Goal: Obtain resource: Download file/media

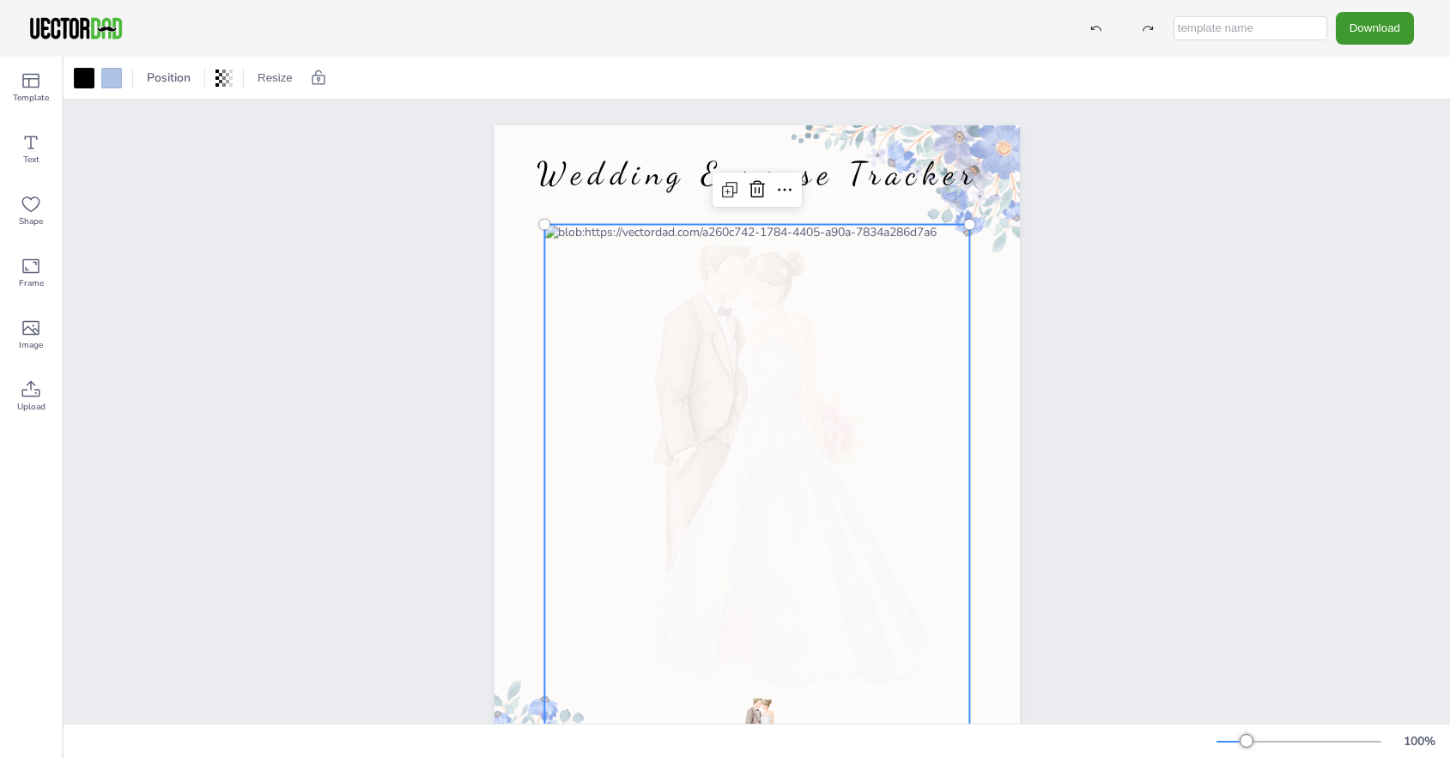
click at [638, 236] on div at bounding box center [756, 487] width 425 height 527
click at [641, 236] on div at bounding box center [756, 487] width 425 height 527
click at [1352, 25] on button "Download" at bounding box center [1375, 28] width 78 height 32
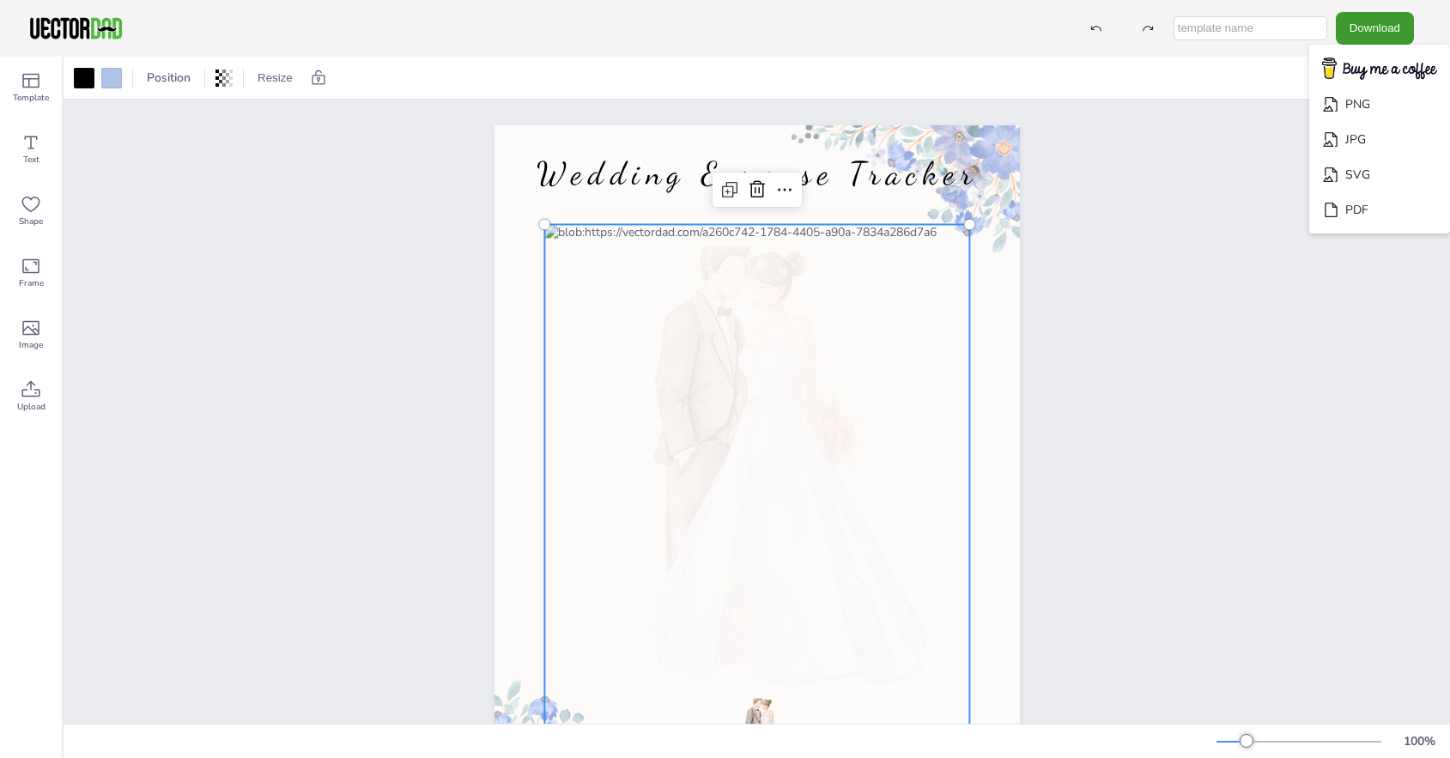
click at [637, 234] on div at bounding box center [756, 487] width 425 height 527
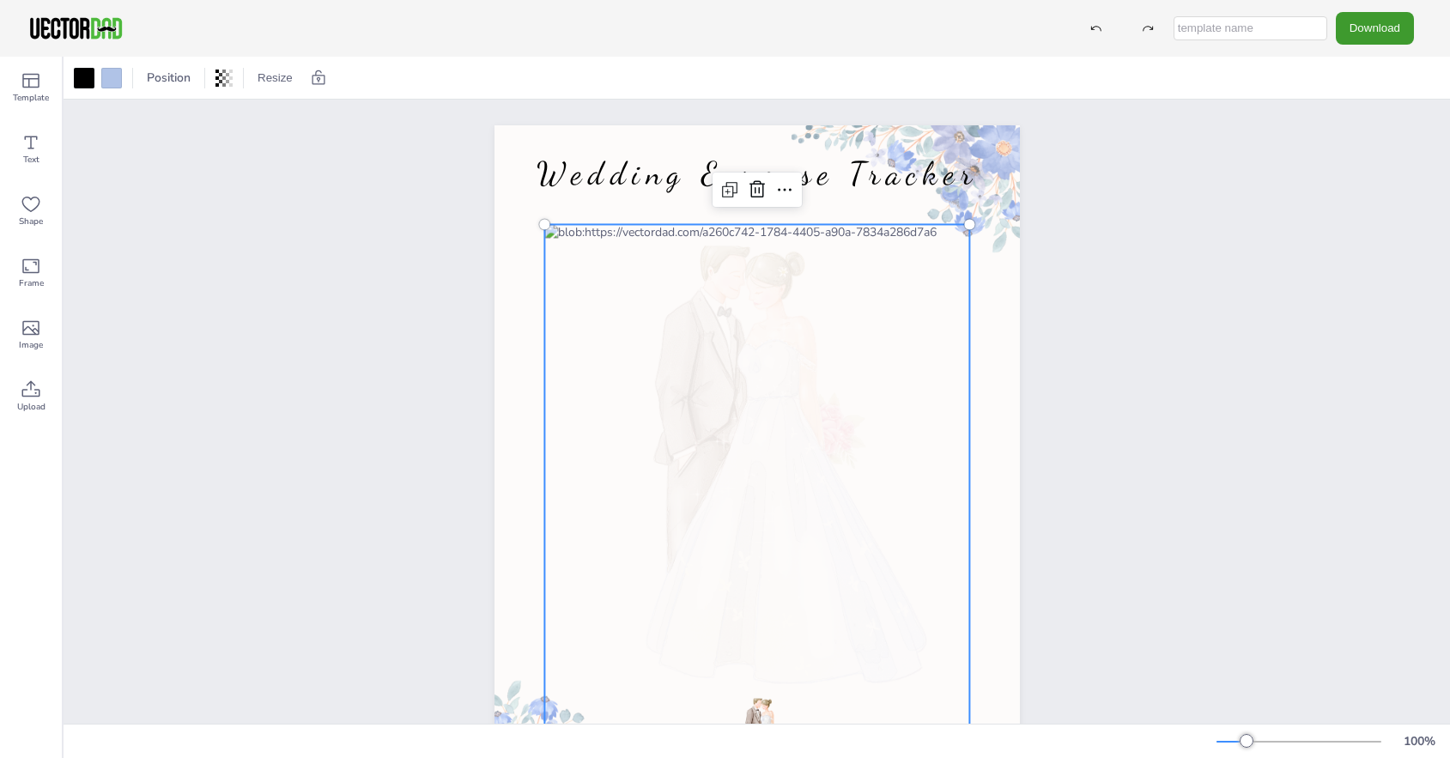
click at [637, 234] on div at bounding box center [756, 487] width 425 height 527
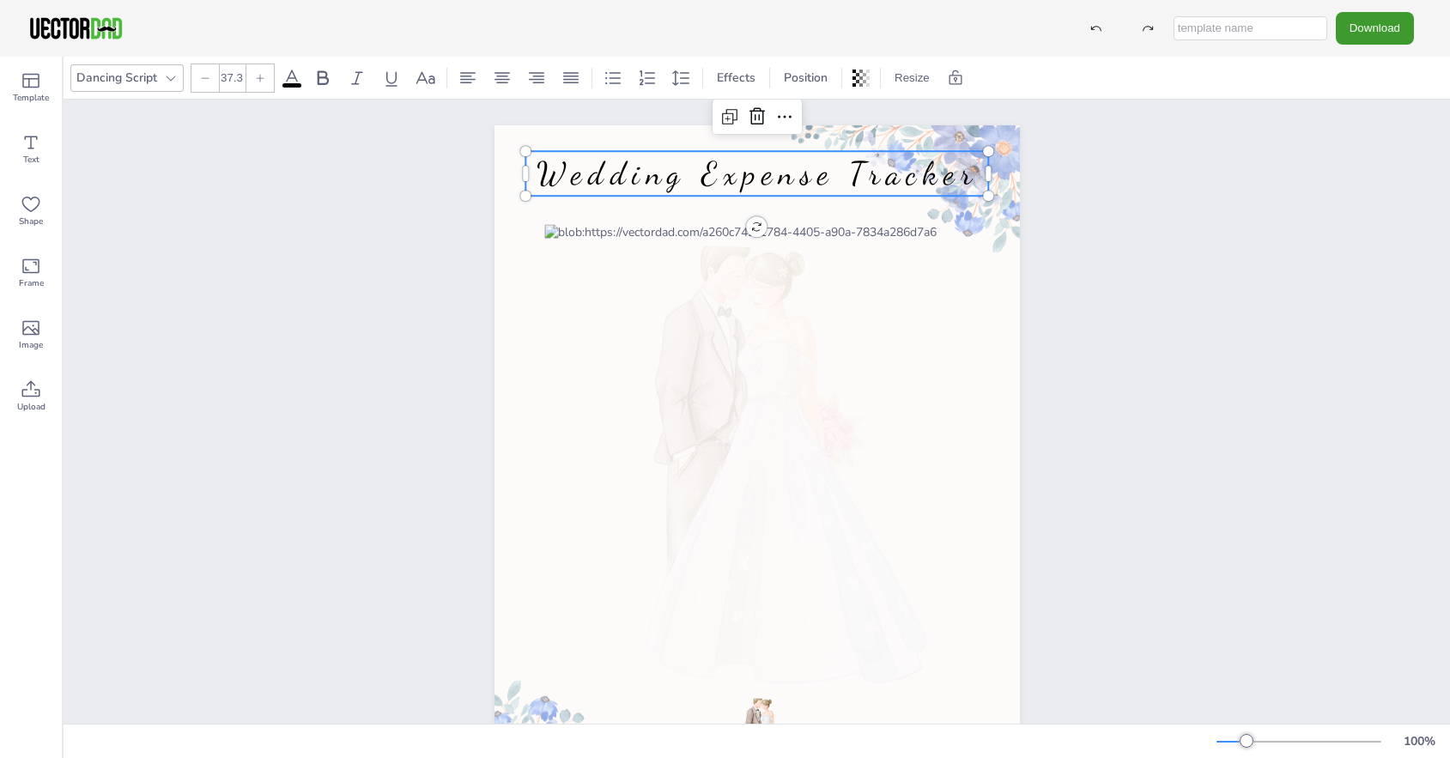
click at [859, 190] on span "Wedding Expense Tracker" at bounding box center [757, 174] width 442 height 38
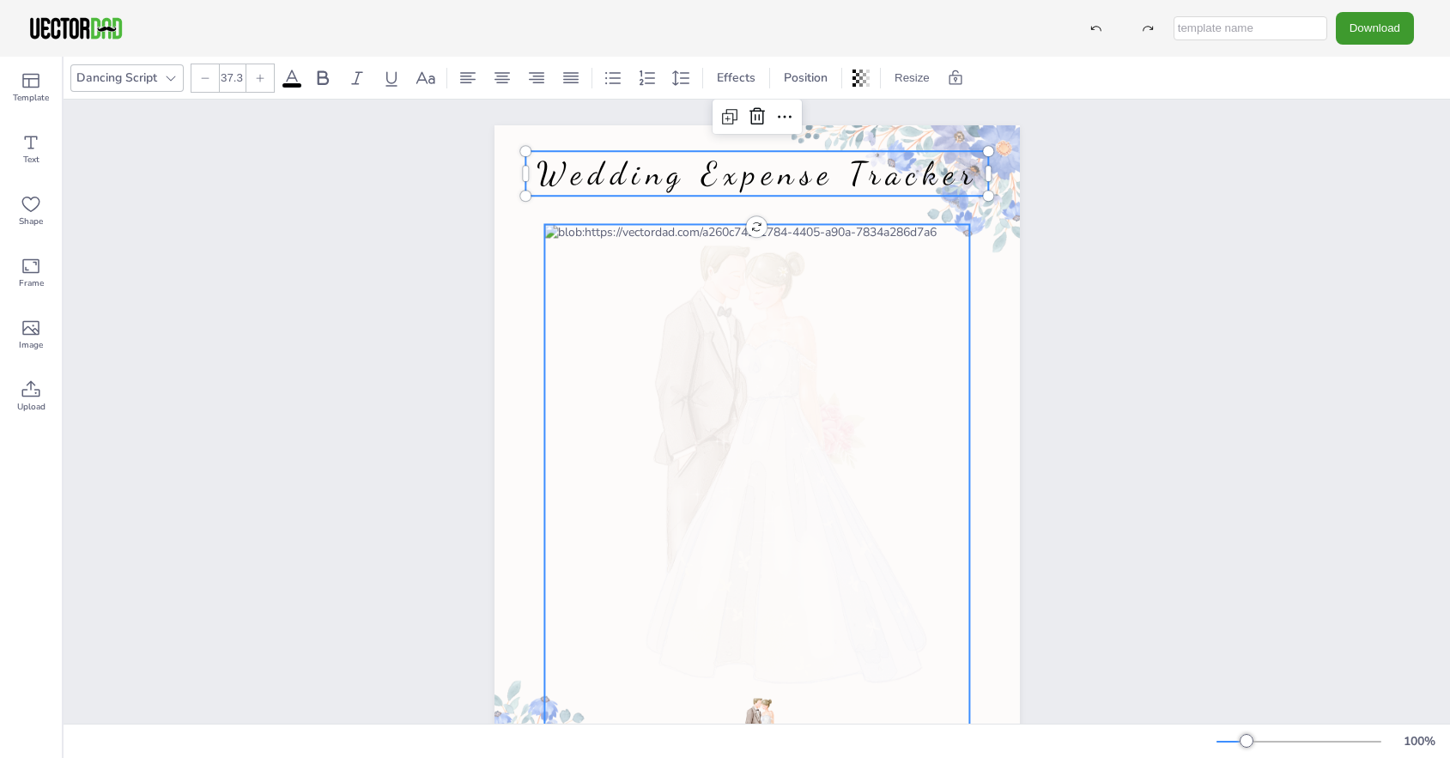
click at [647, 238] on div at bounding box center [756, 487] width 425 height 527
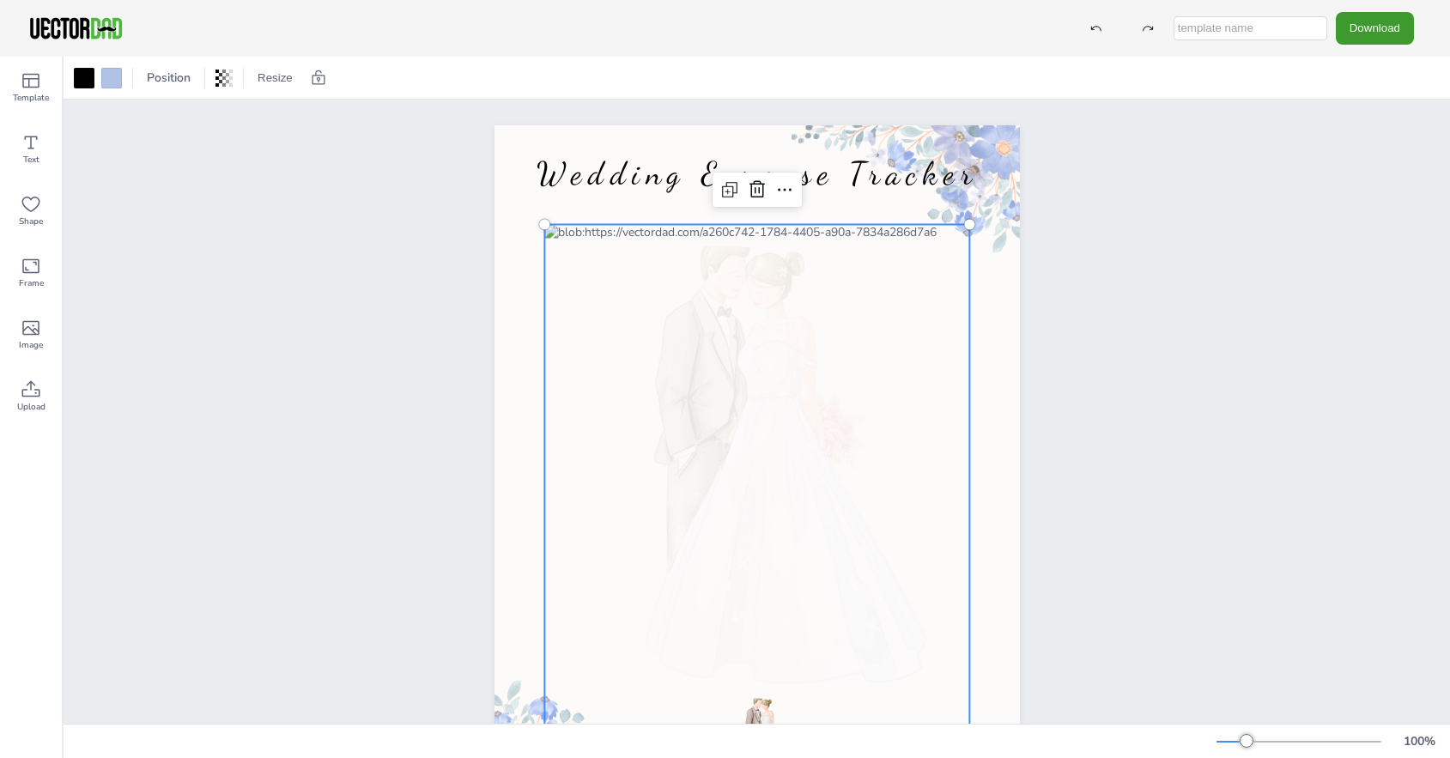
click at [647, 238] on div at bounding box center [756, 487] width 425 height 527
click at [30, 153] on span "Text" at bounding box center [31, 160] width 16 height 14
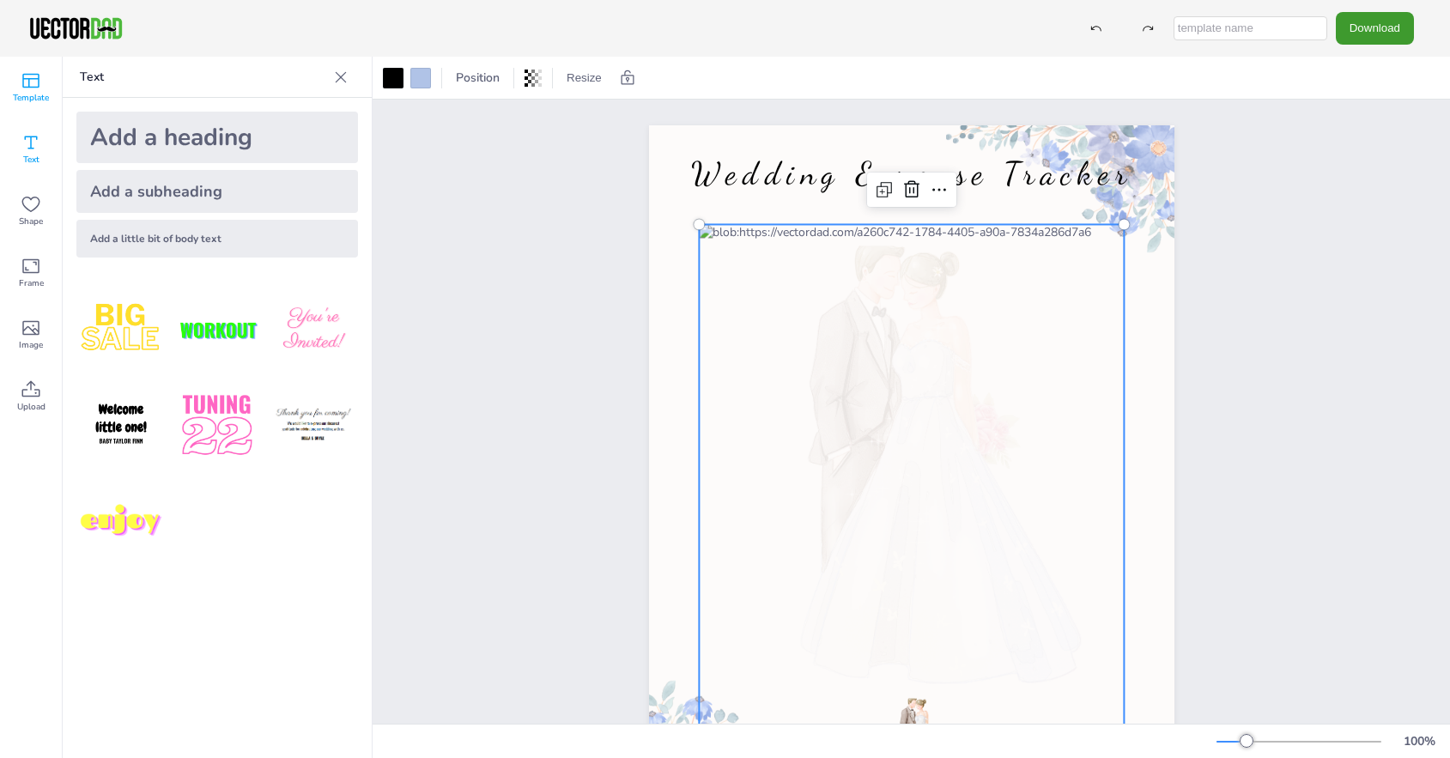
click at [23, 89] on icon at bounding box center [31, 80] width 21 height 21
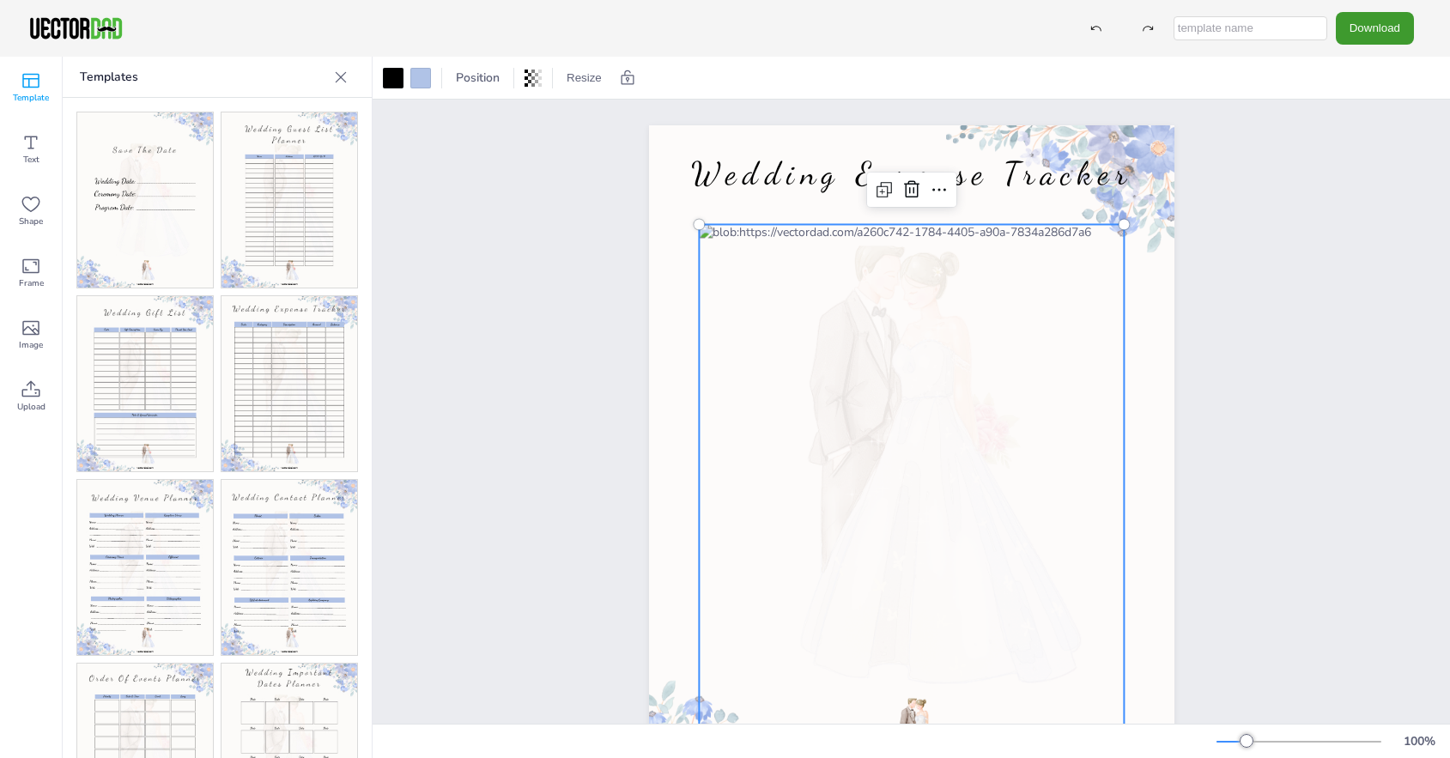
click at [265, 376] on img at bounding box center [290, 383] width 136 height 175
click at [800, 234] on div at bounding box center [911, 487] width 425 height 527
click at [1387, 22] on button "Download" at bounding box center [1375, 28] width 78 height 32
click at [1240, 27] on input "text" at bounding box center [1251, 28] width 154 height 24
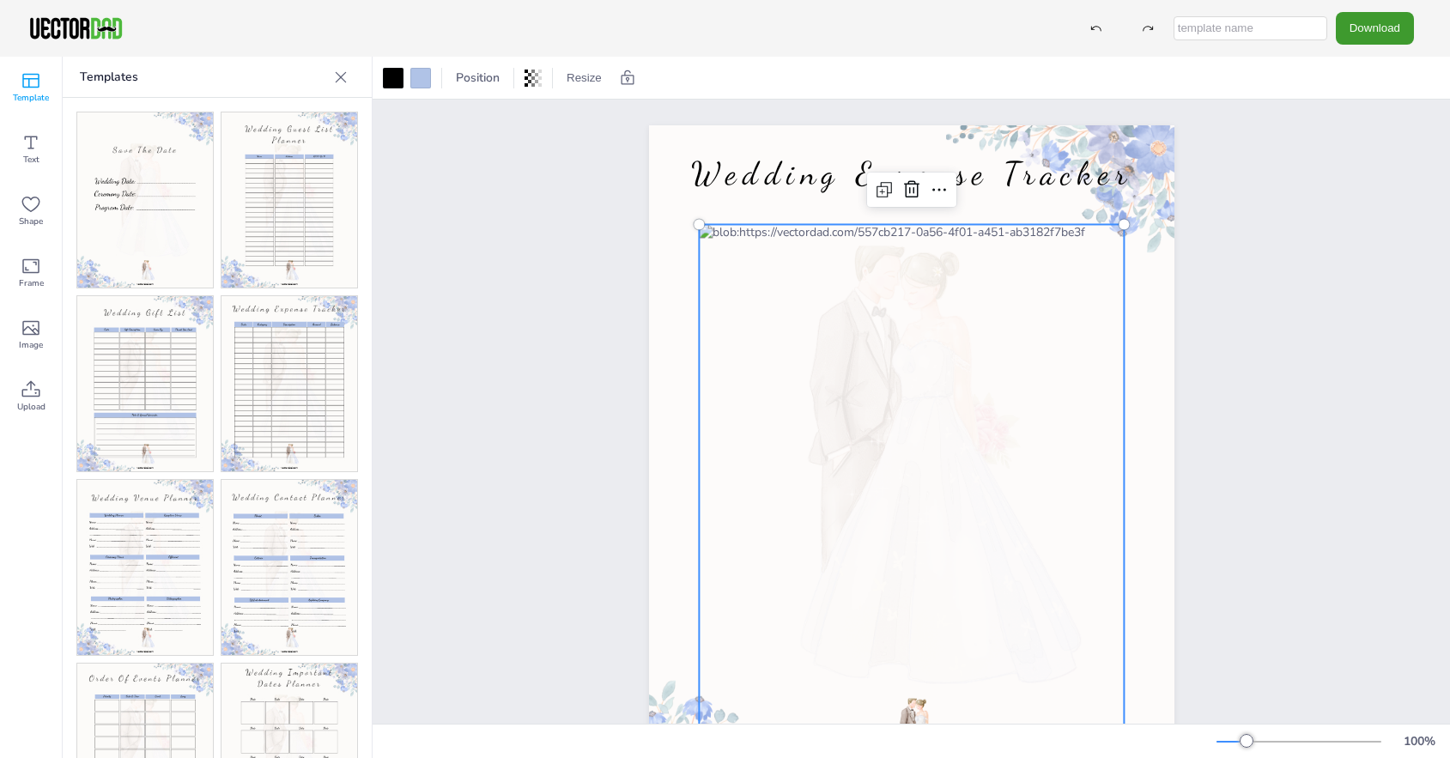
click at [880, 299] on div at bounding box center [911, 487] width 425 height 527
click at [1304, 347] on div "[DOMAIN_NAME] Wedding Expense Tracker Copy Ctrl+C Paste Ctrl+V Duplicate Ctrl+D…" at bounding box center [912, 465] width 1078 height 731
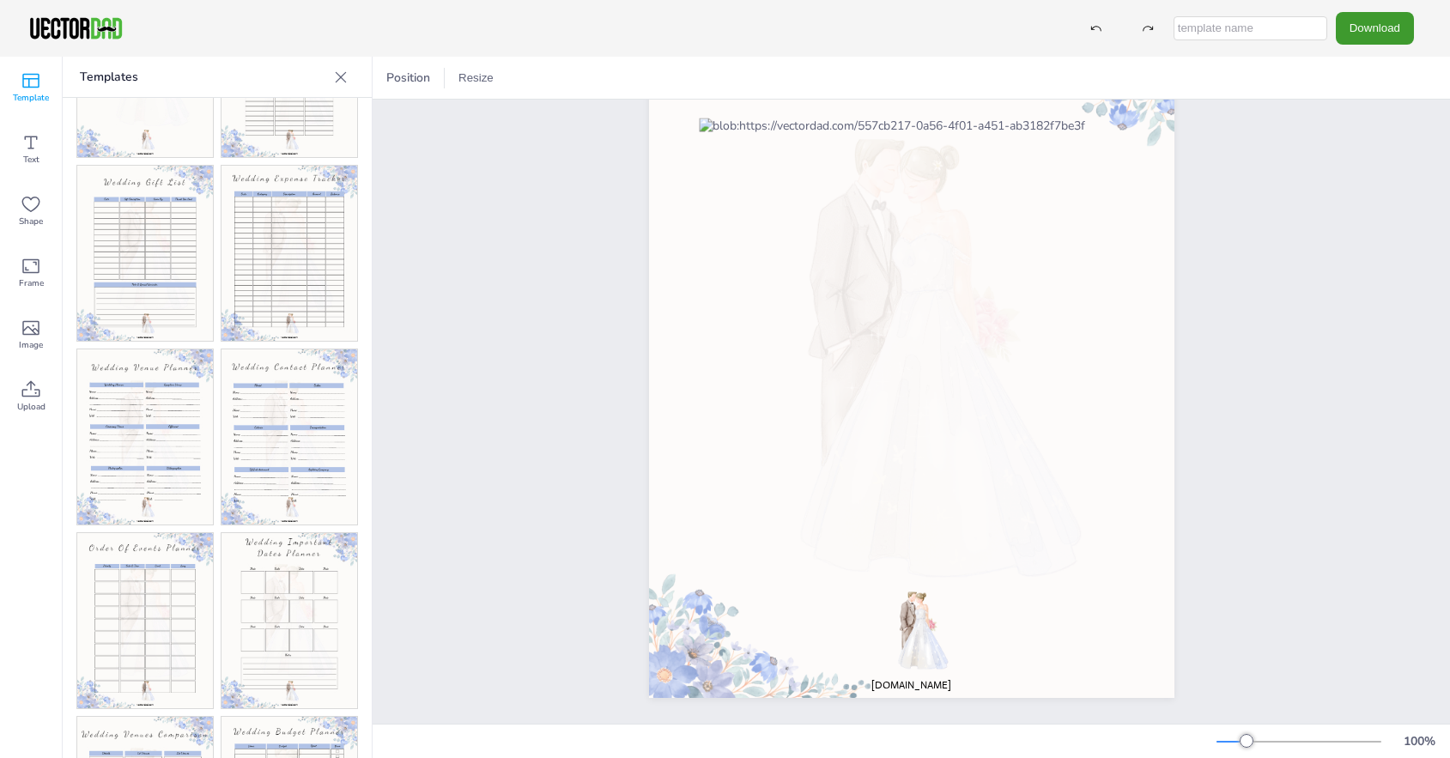
scroll to position [413, 0]
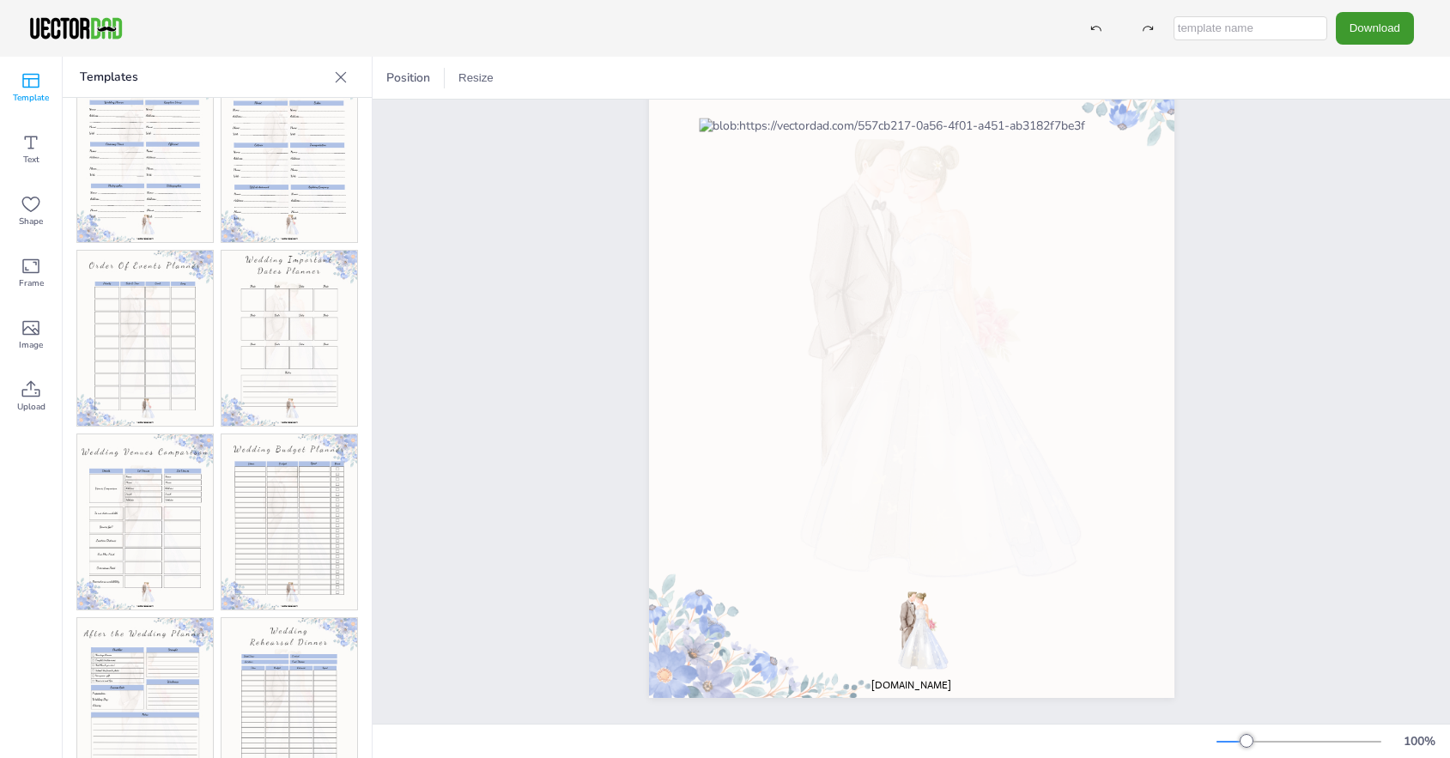
click at [136, 471] on img at bounding box center [145, 522] width 136 height 175
click at [286, 466] on img at bounding box center [290, 522] width 136 height 175
click at [289, 295] on img at bounding box center [290, 338] width 136 height 175
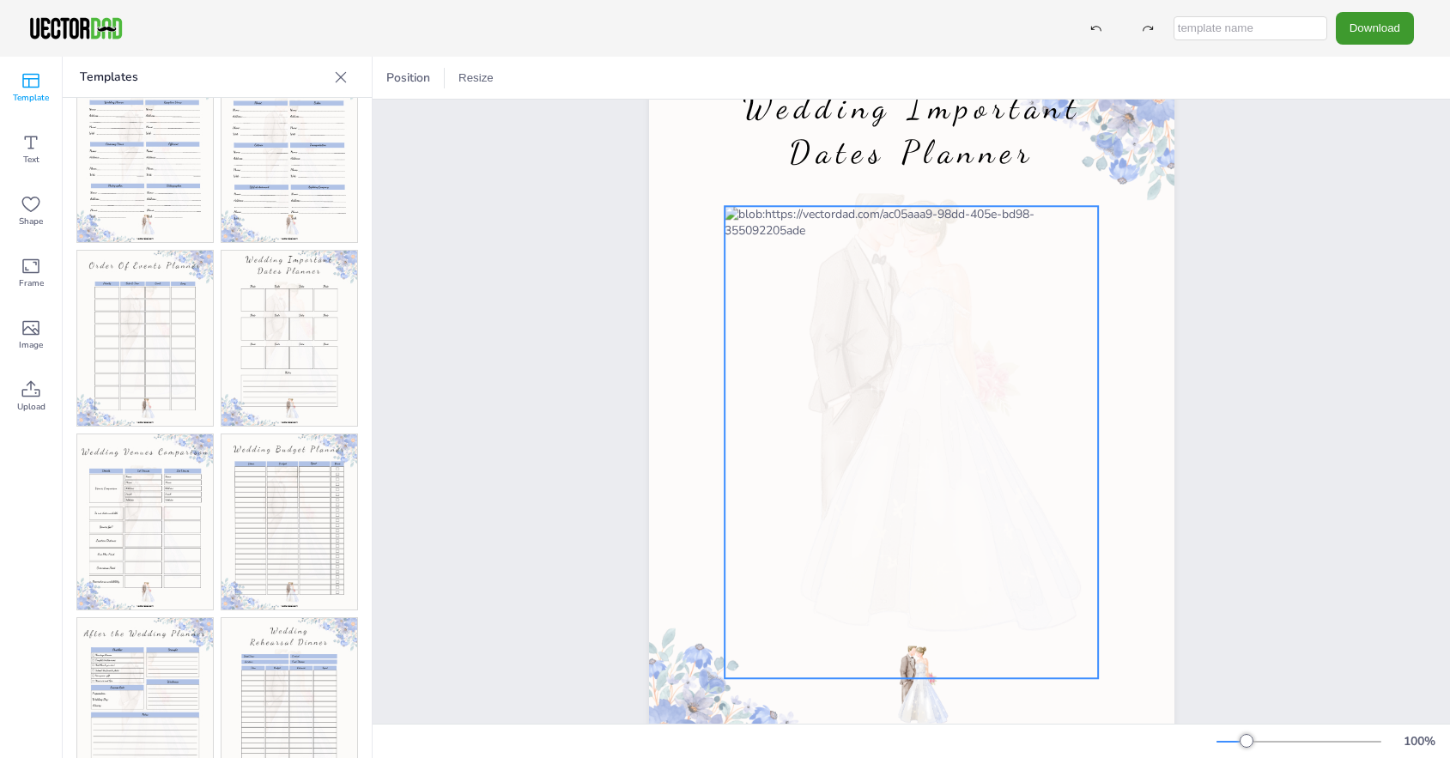
scroll to position [0, 0]
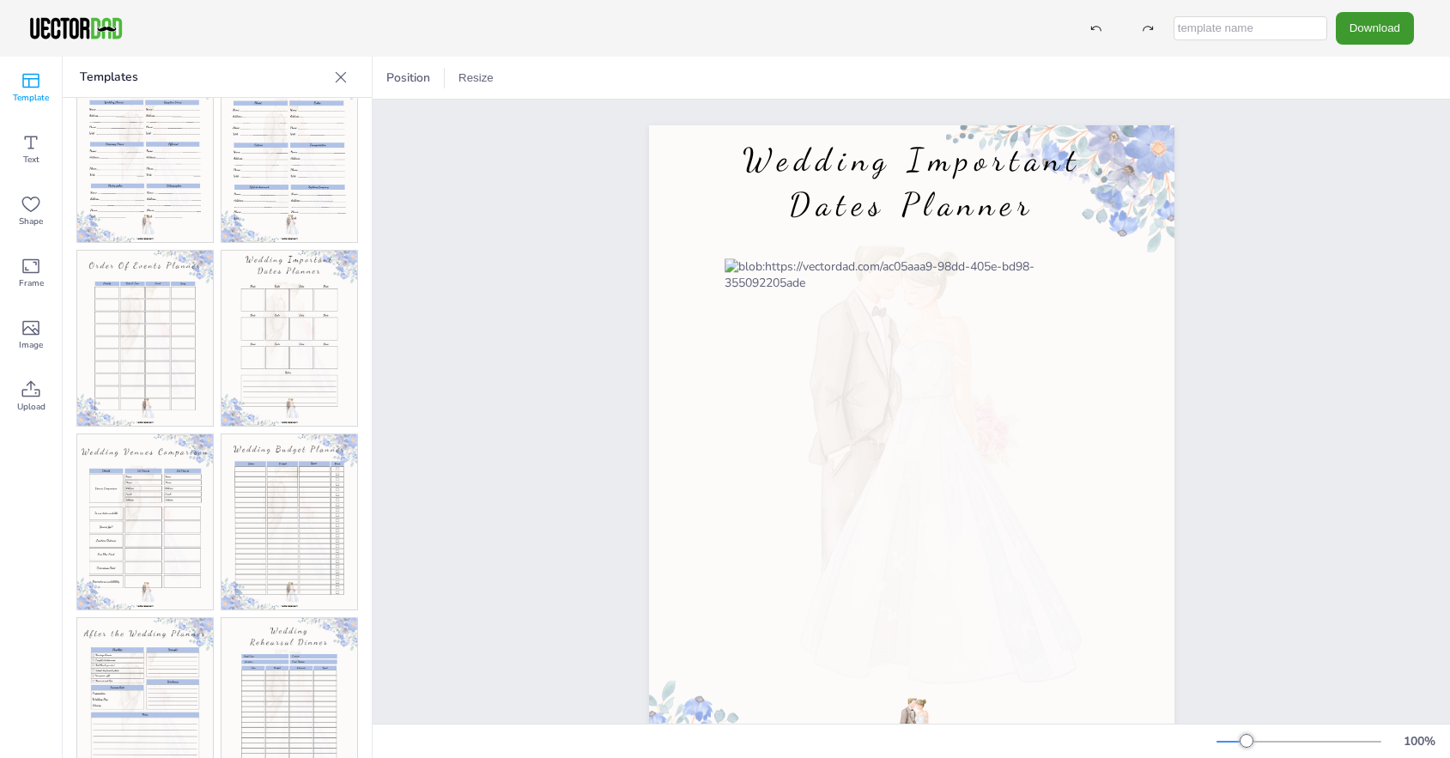
click at [143, 273] on img at bounding box center [145, 338] width 136 height 175
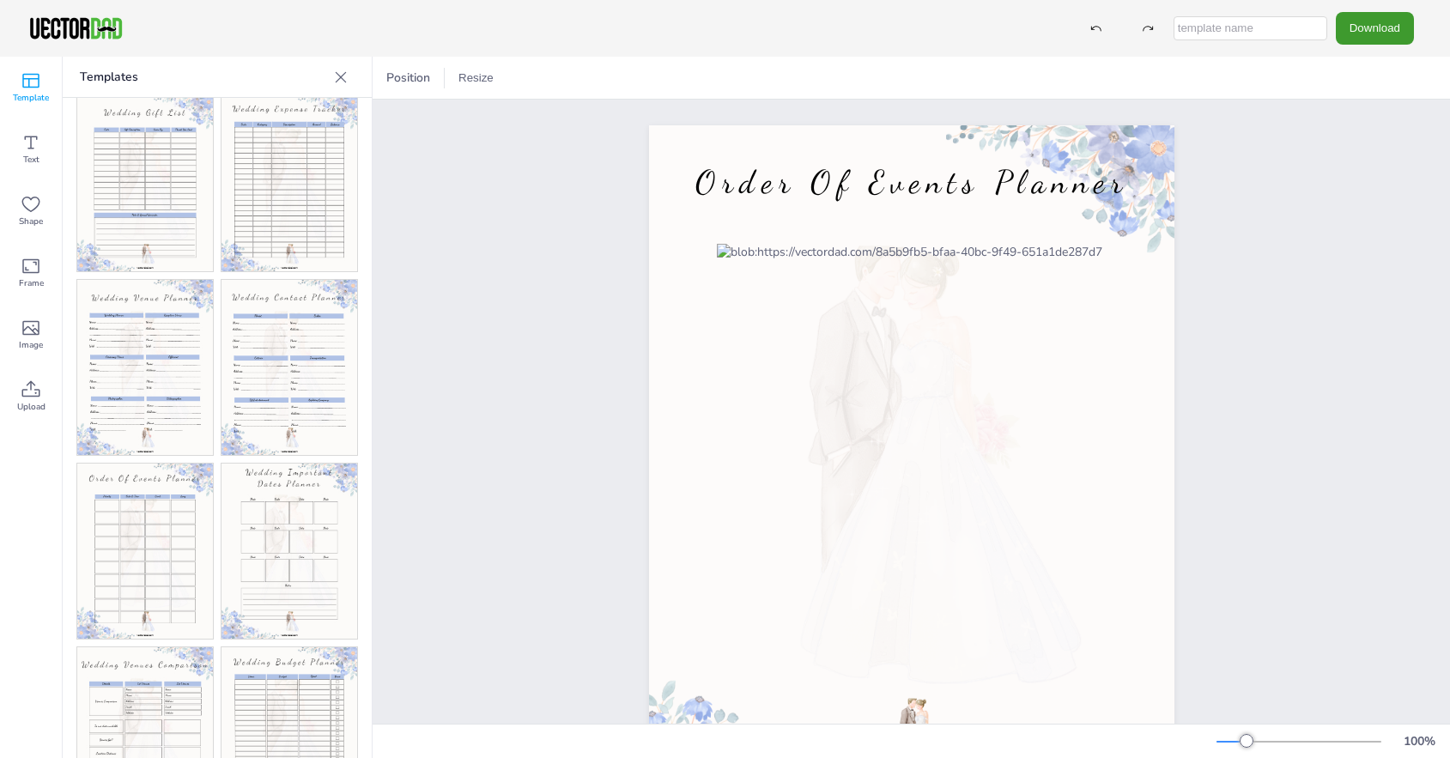
scroll to position [70, 0]
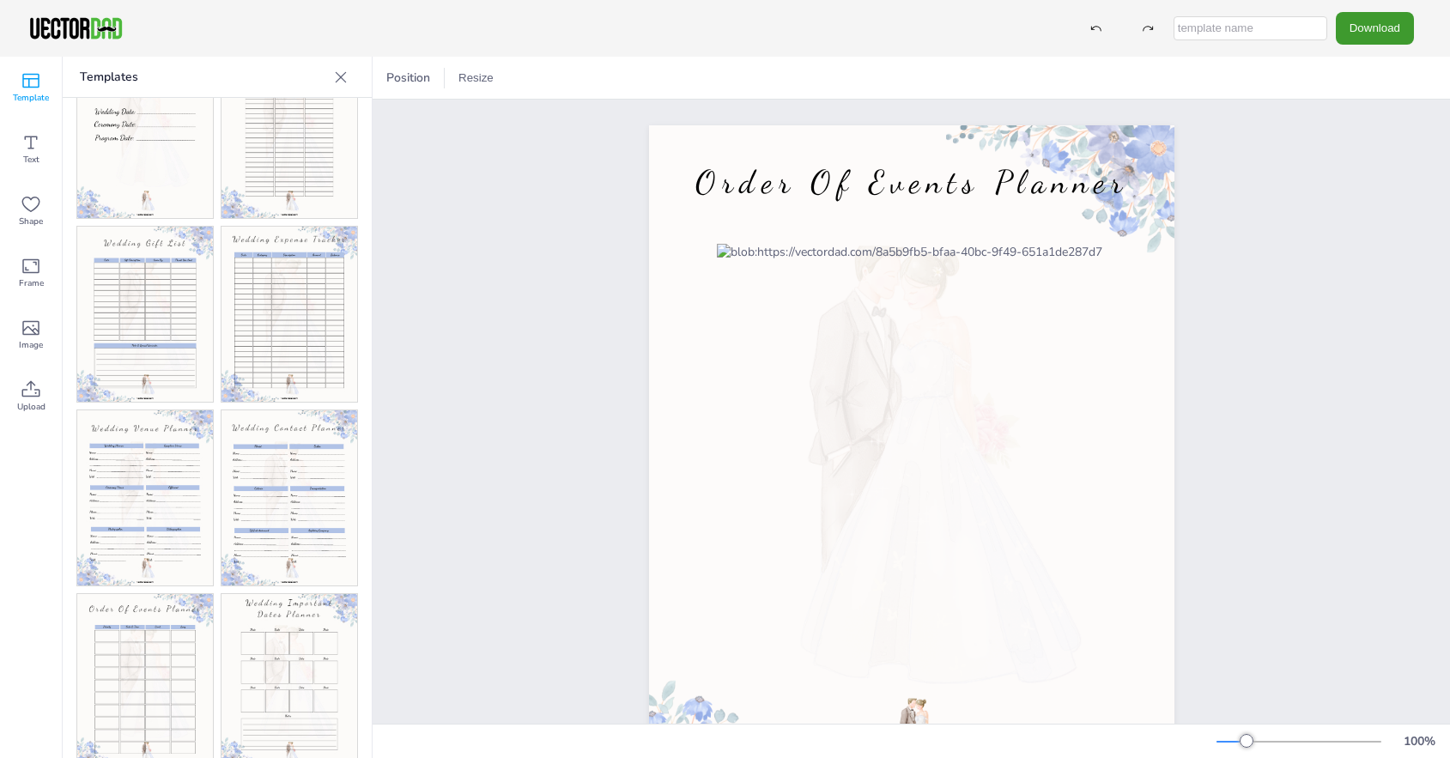
click at [143, 273] on img at bounding box center [145, 314] width 136 height 175
click at [279, 296] on img at bounding box center [290, 314] width 136 height 175
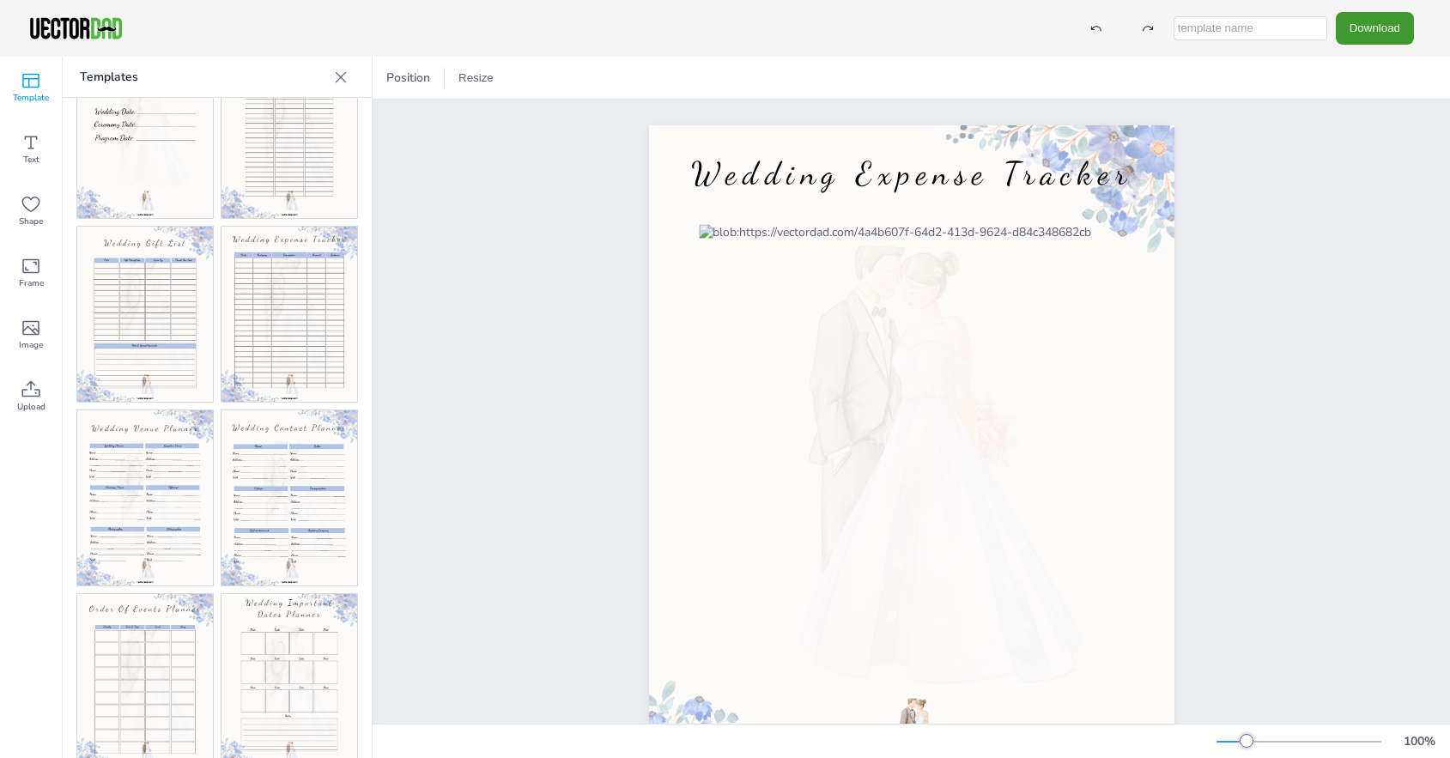
scroll to position [0, 0]
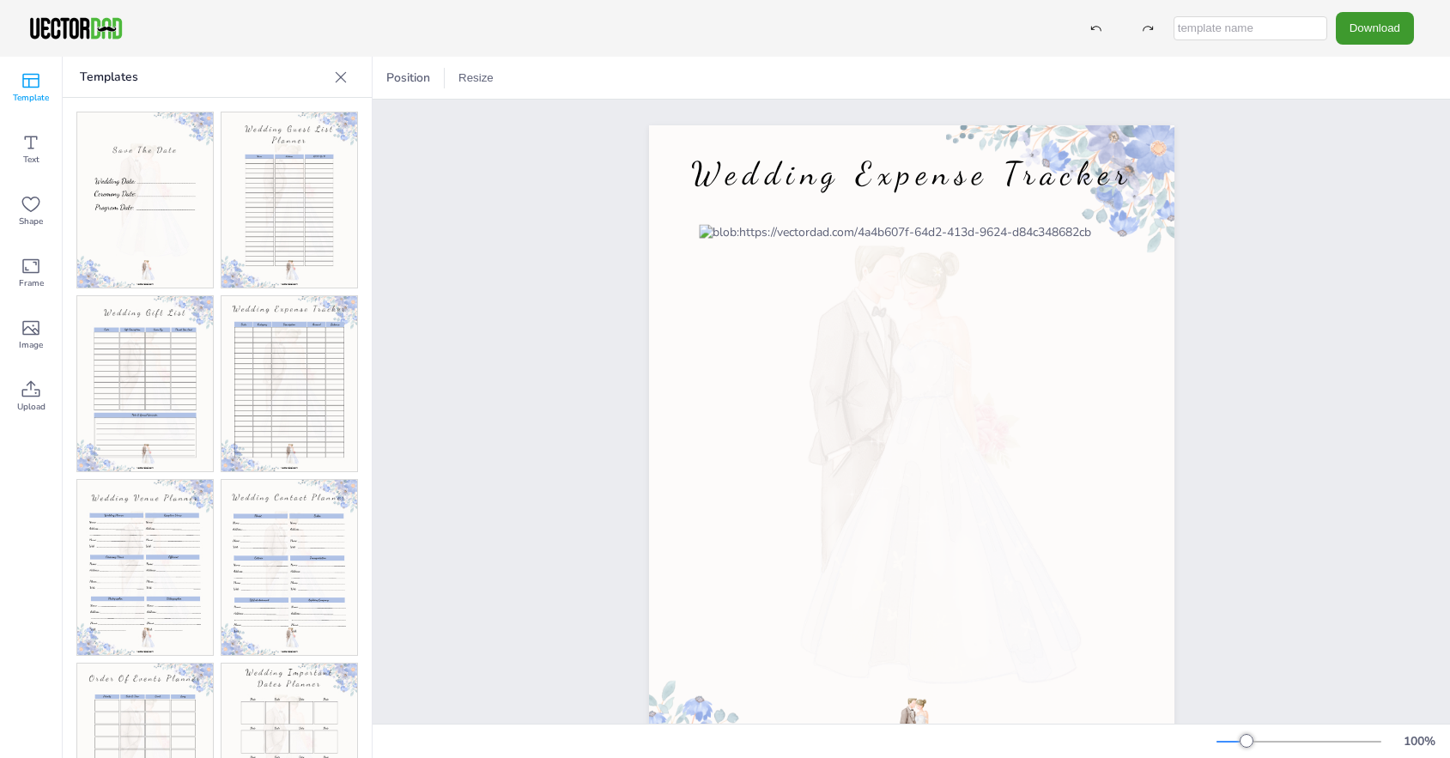
click at [277, 188] on img at bounding box center [290, 199] width 136 height 175
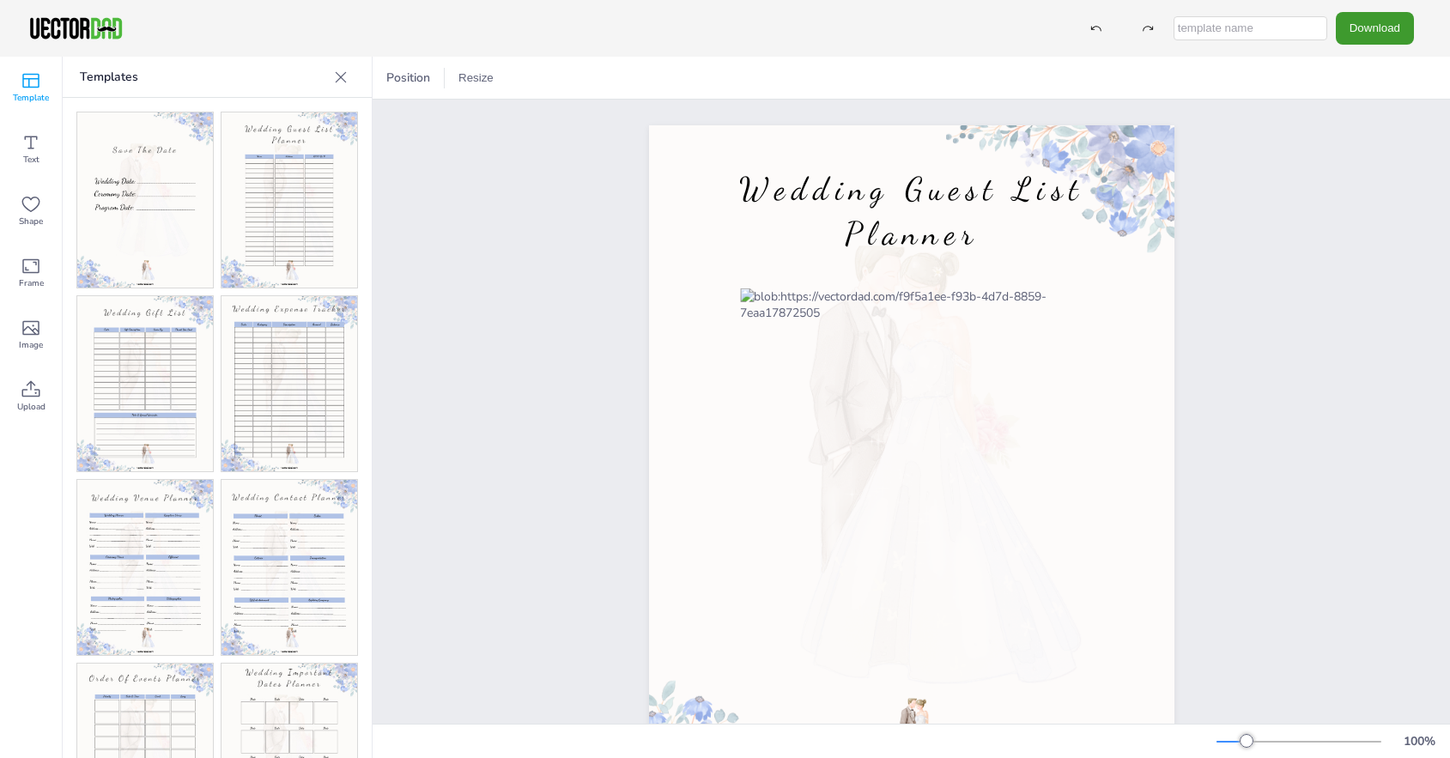
click at [153, 188] on img at bounding box center [145, 199] width 136 height 175
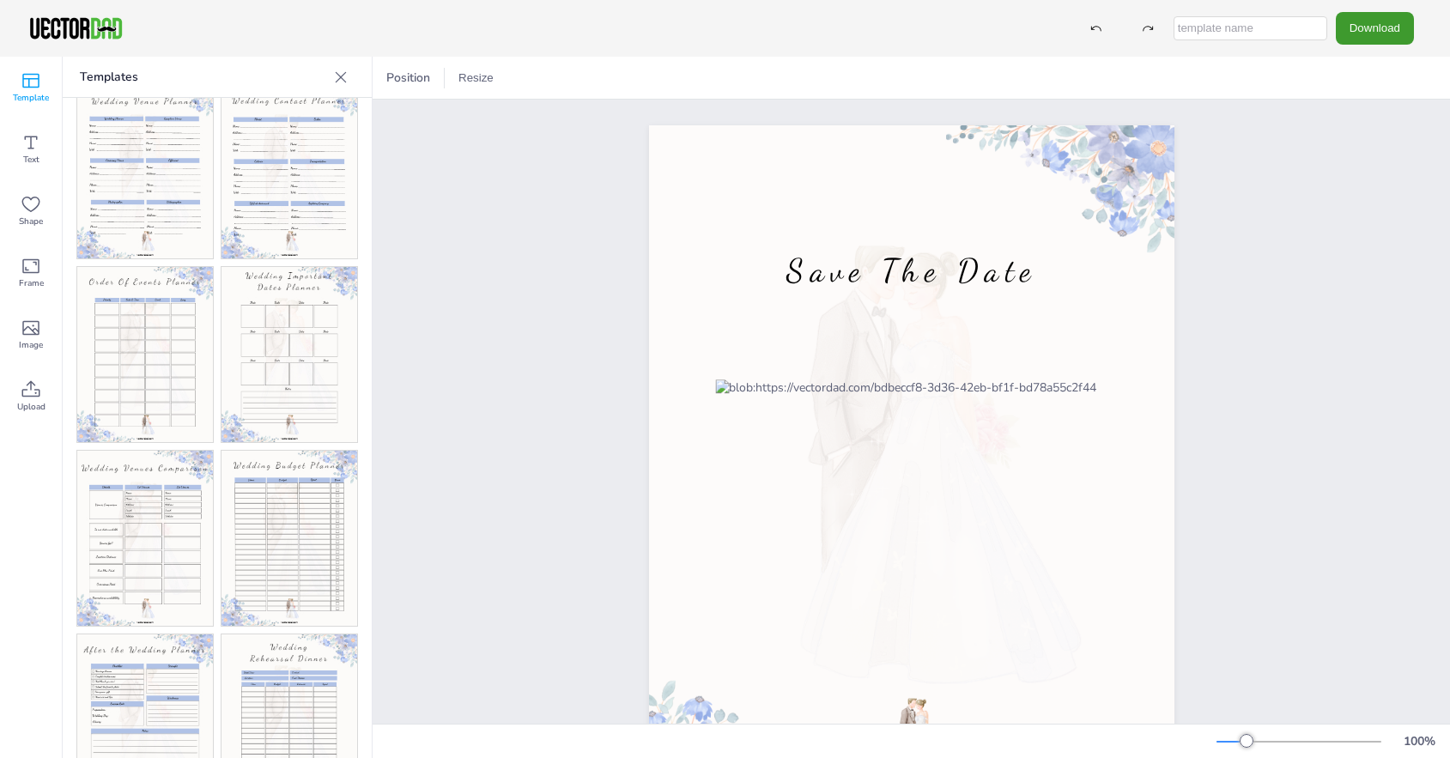
scroll to position [413, 0]
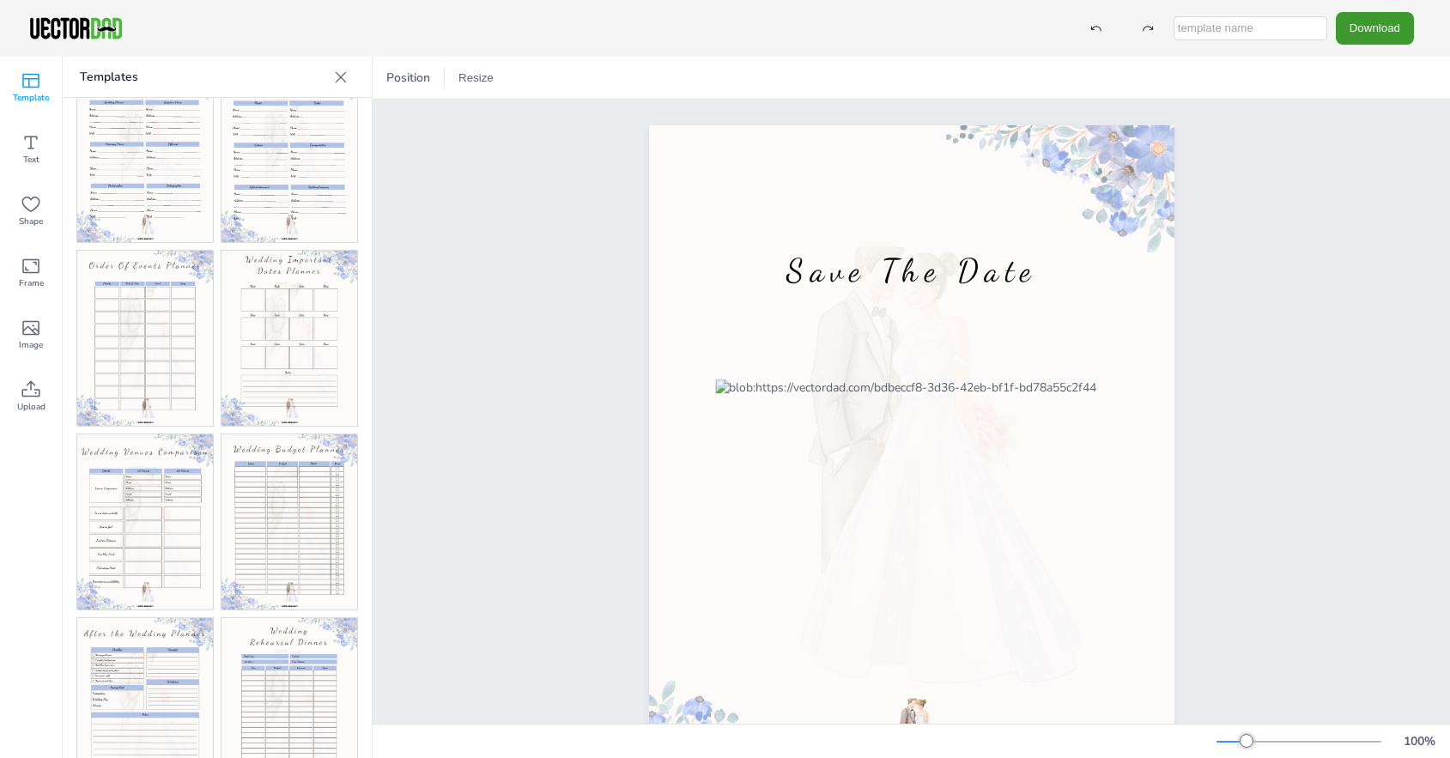
click at [147, 639] on img at bounding box center [145, 705] width 136 height 175
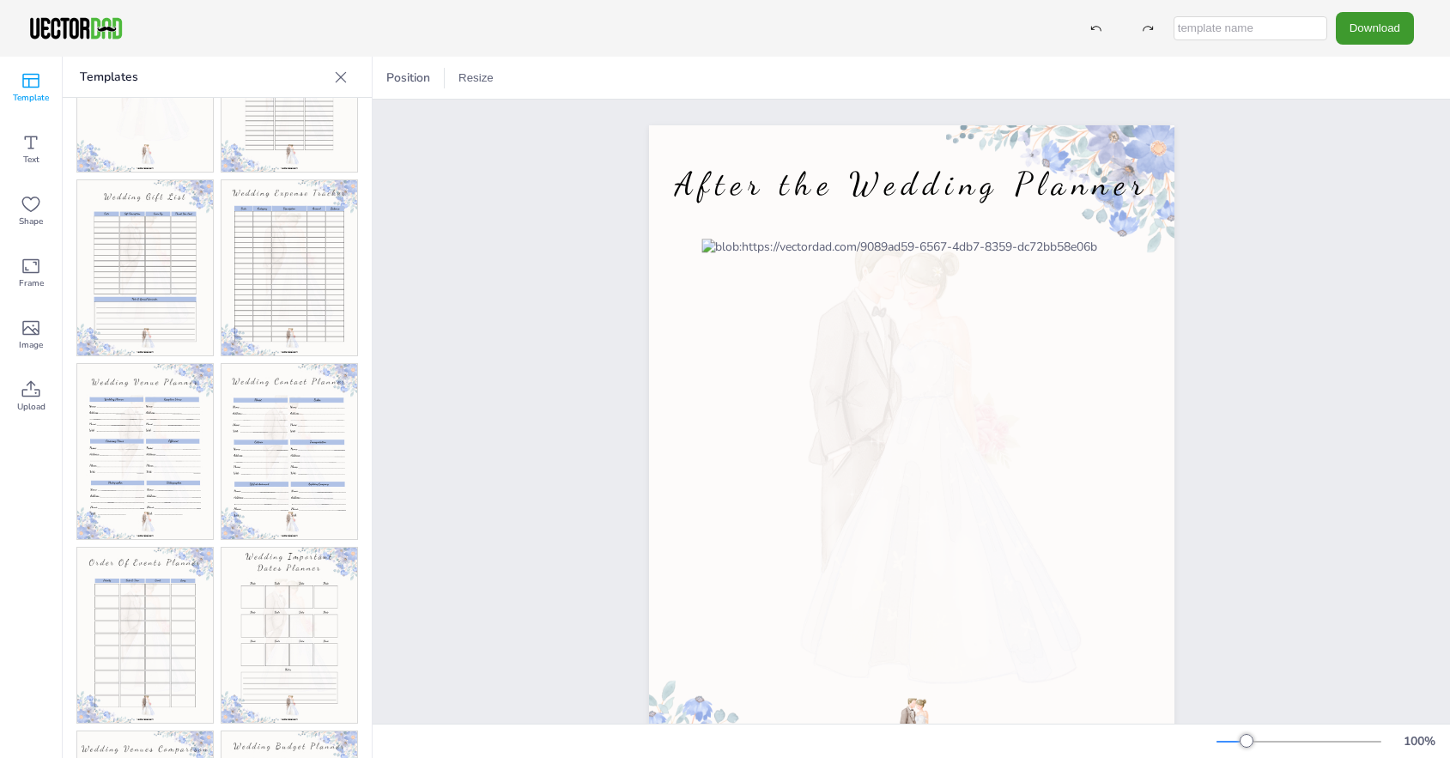
scroll to position [0, 0]
